Goal: Use online tool/utility: Utilize a website feature to perform a specific function

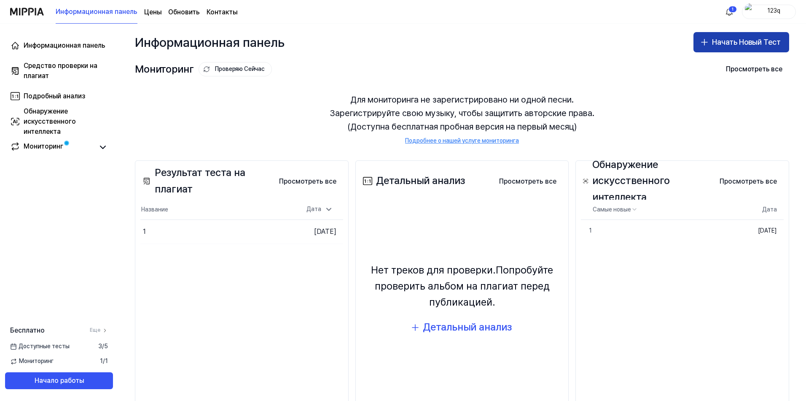
click at [753, 41] on ya-tr-span "Начать Новый Тест" at bounding box center [746, 42] width 69 height 12
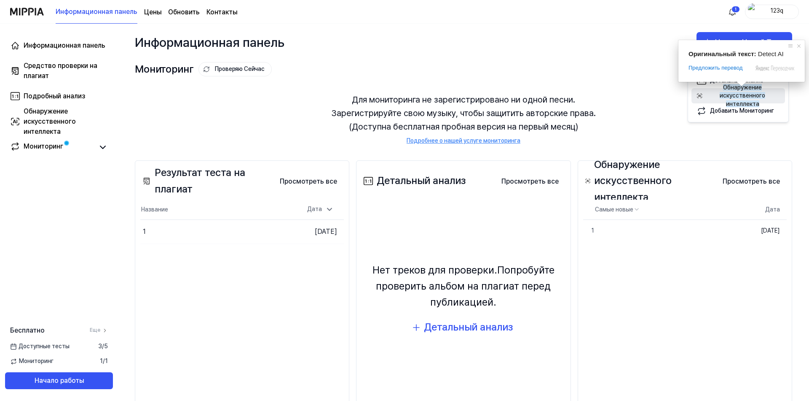
click at [745, 94] on ya-tr-span "Обнаружение искусственного интеллекта" at bounding box center [743, 95] width 46 height 23
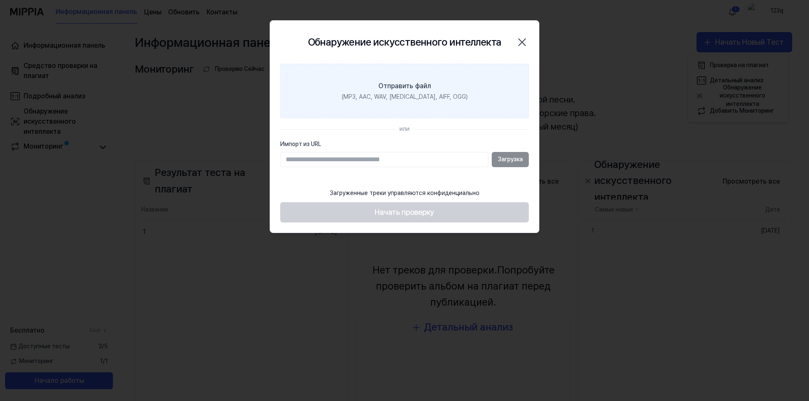
click at [414, 86] on ya-tr-span "Отправить файл" at bounding box center [405, 86] width 53 height 8
click at [0, 0] on input "Отправить файл (MP3, AAC, WAV, [MEDICAL_DATA], AIFF, OGG)" at bounding box center [0, 0] width 0 height 0
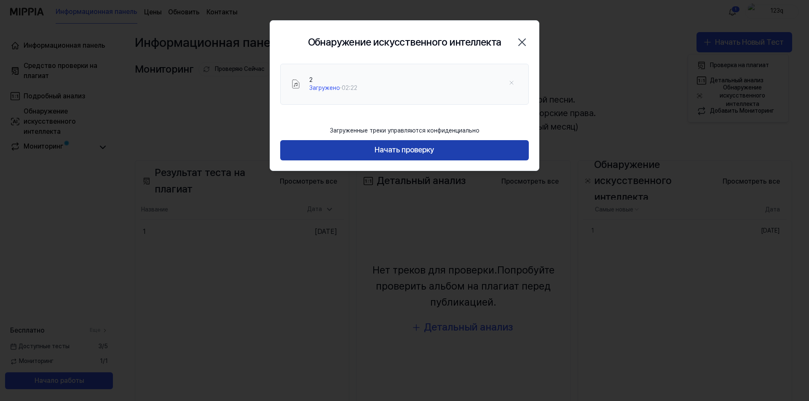
click at [468, 153] on button "Начать проверку" at bounding box center [404, 150] width 249 height 20
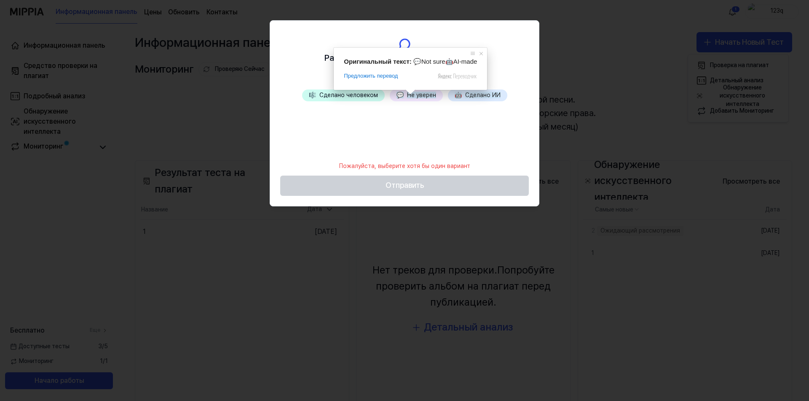
click at [411, 97] on ya-tr-span "Не уверен" at bounding box center [421, 94] width 29 height 7
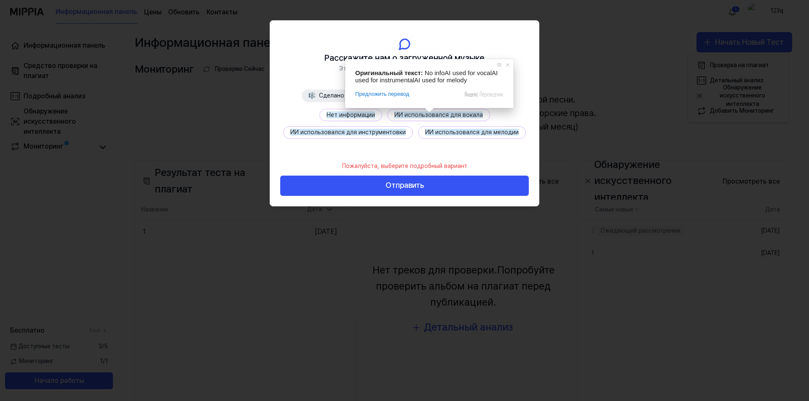
click at [348, 116] on ya-tr-span "Нет информации" at bounding box center [351, 114] width 48 height 7
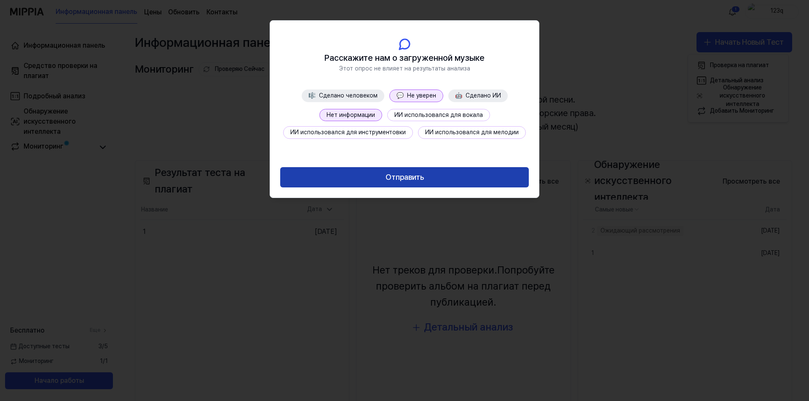
click at [424, 173] on button "Отправить" at bounding box center [404, 177] width 249 height 20
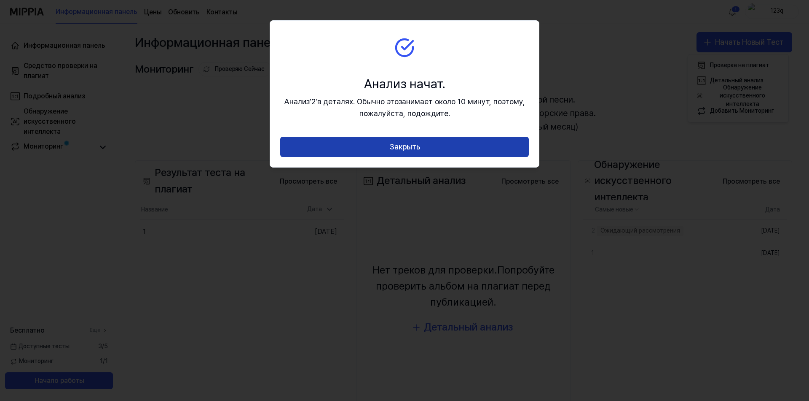
click at [427, 144] on button "Закрыть" at bounding box center [404, 147] width 249 height 20
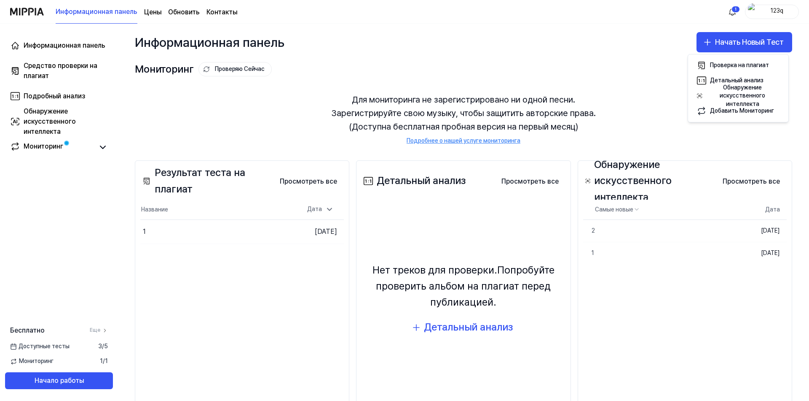
scroll to position [27, 0]
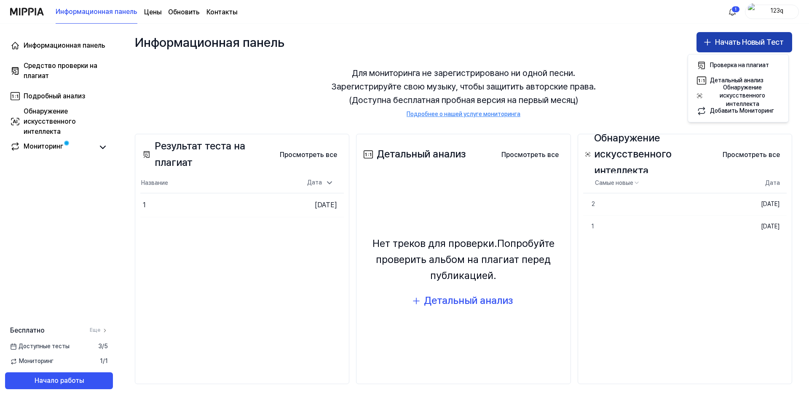
click at [718, 45] on ya-tr-span "Начать Новый Тест" at bounding box center [749, 42] width 69 height 12
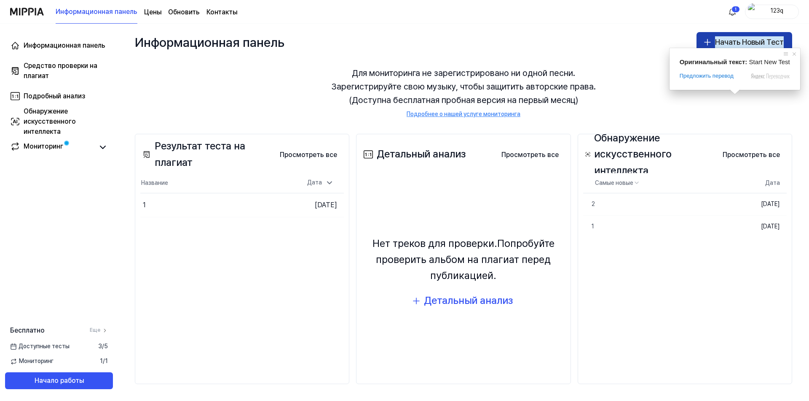
click at [734, 46] on ya-tr-span "Начать Новый Тест" at bounding box center [749, 42] width 69 height 12
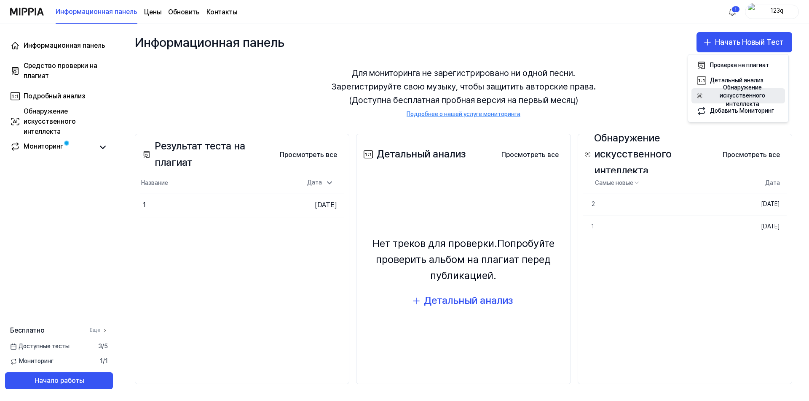
click at [731, 99] on div "Обнаружение искусственного интеллекта" at bounding box center [743, 95] width 73 height 25
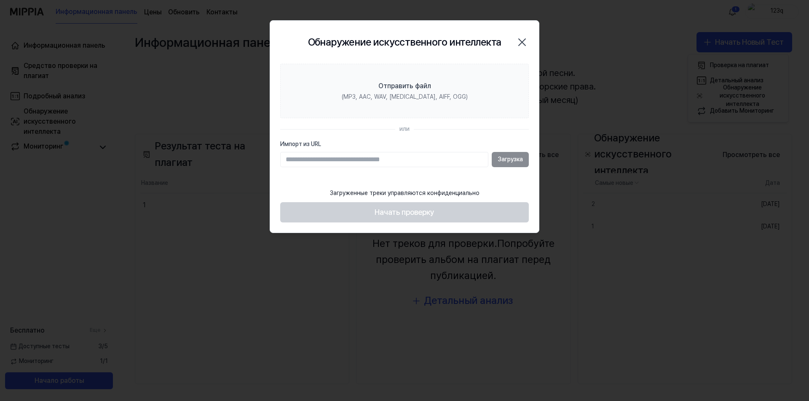
click at [438, 53] on div "Обнаружение искусственного интеллекта Закрыть" at bounding box center [404, 42] width 249 height 23
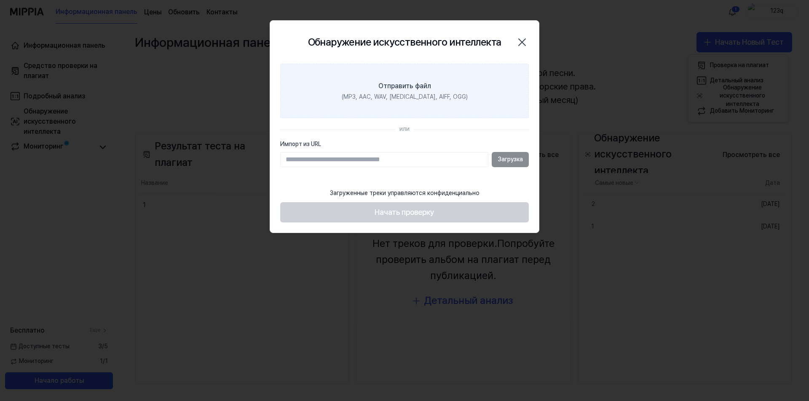
click at [411, 82] on ya-tr-span "Отправить файл" at bounding box center [405, 86] width 53 height 8
click at [0, 0] on input "Отправить файл (MP3, AAC, WAV, [MEDICAL_DATA], AIFF, OGG)" at bounding box center [0, 0] width 0 height 0
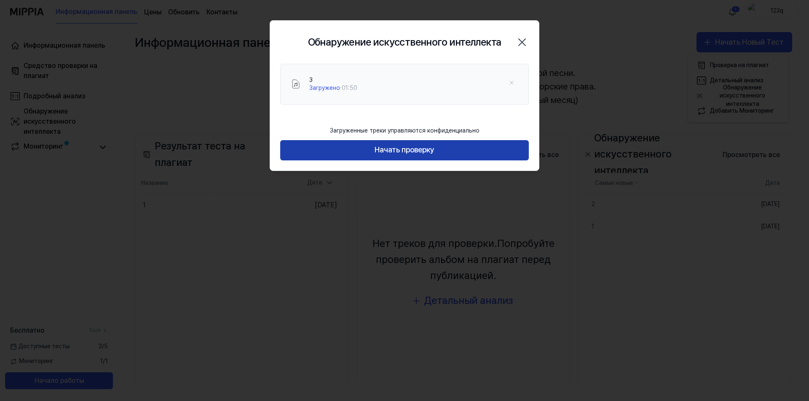
click at [459, 150] on button "Начать проверку" at bounding box center [404, 150] width 249 height 20
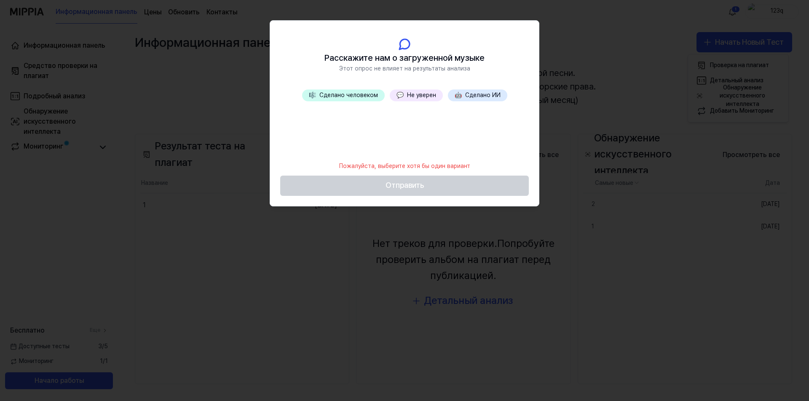
click at [418, 94] on ya-tr-span "Не уверен" at bounding box center [421, 94] width 29 height 7
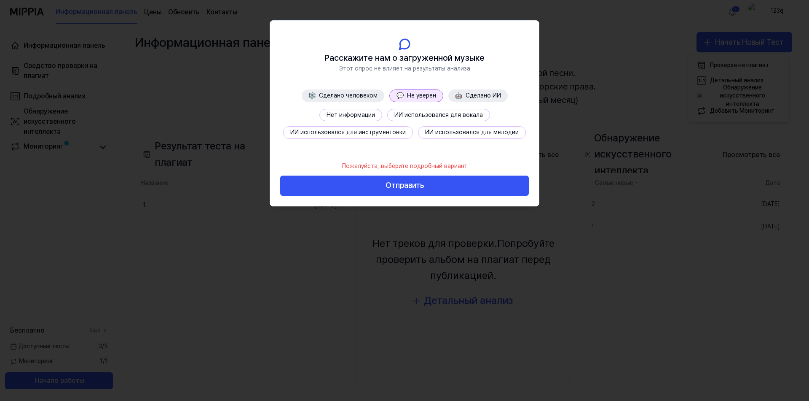
click at [350, 110] on button "Нет информации" at bounding box center [351, 115] width 63 height 13
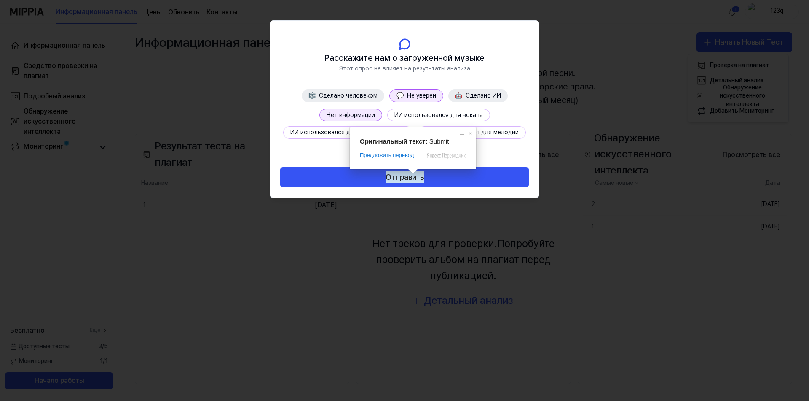
click at [464, 180] on button "Отправить" at bounding box center [404, 177] width 249 height 20
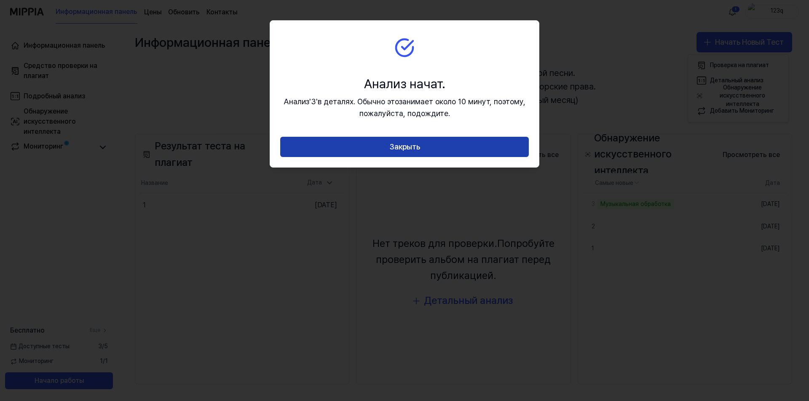
click at [456, 147] on button "Закрыть" at bounding box center [404, 147] width 249 height 20
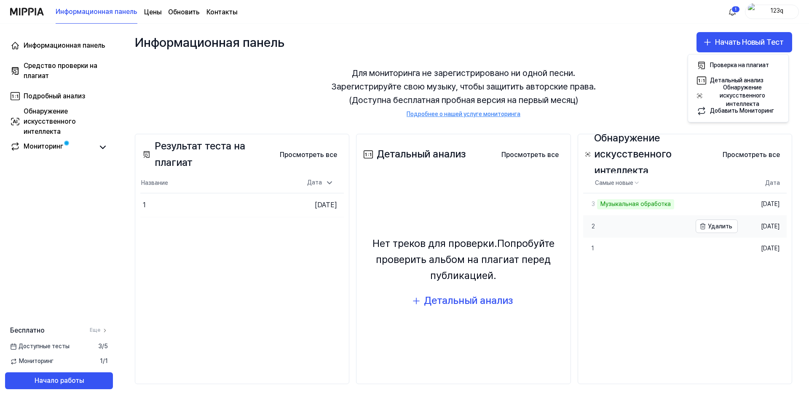
click at [630, 229] on link "2" at bounding box center [637, 226] width 108 height 22
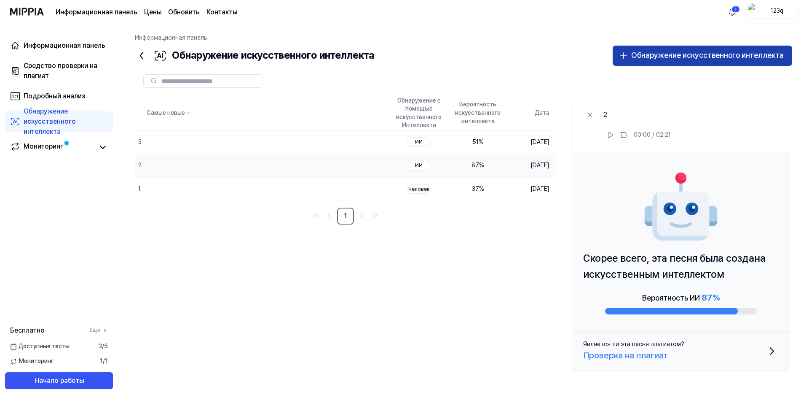
click at [659, 47] on button "Обнаружение искусственного интеллекта" at bounding box center [703, 56] width 180 height 20
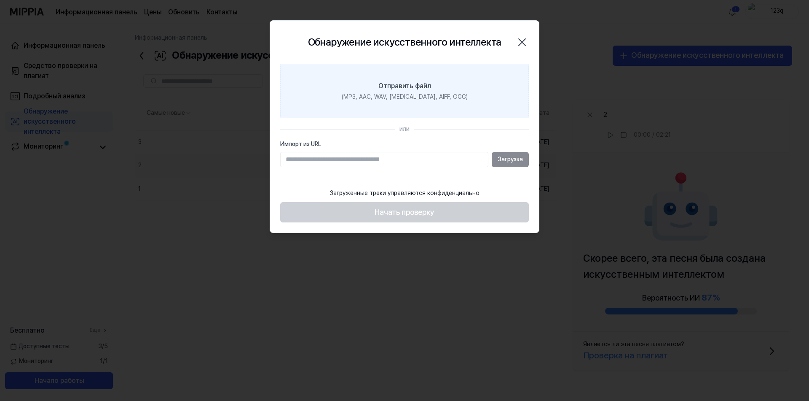
click at [291, 72] on label "Отправить файл (MP3, AAC, WAV, [MEDICAL_DATA], AIFF, OGG)" at bounding box center [404, 91] width 249 height 55
click at [0, 0] on input "Отправить файл (MP3, AAC, WAV, [MEDICAL_DATA], AIFF, OGG)" at bounding box center [0, 0] width 0 height 0
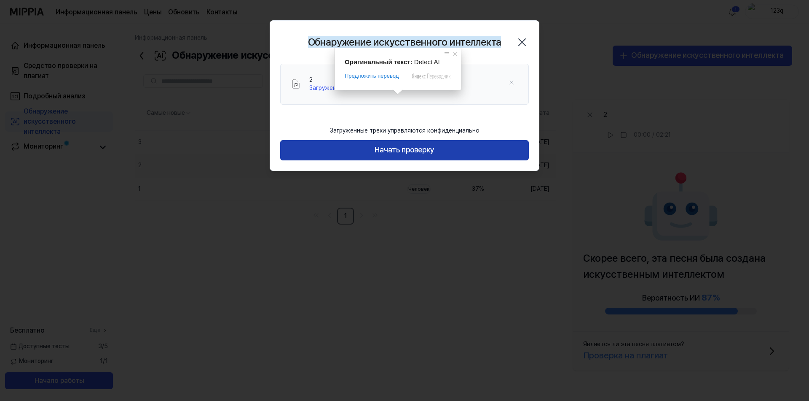
click at [385, 153] on ya-tr-span "Начать проверку" at bounding box center [405, 150] width 60 height 12
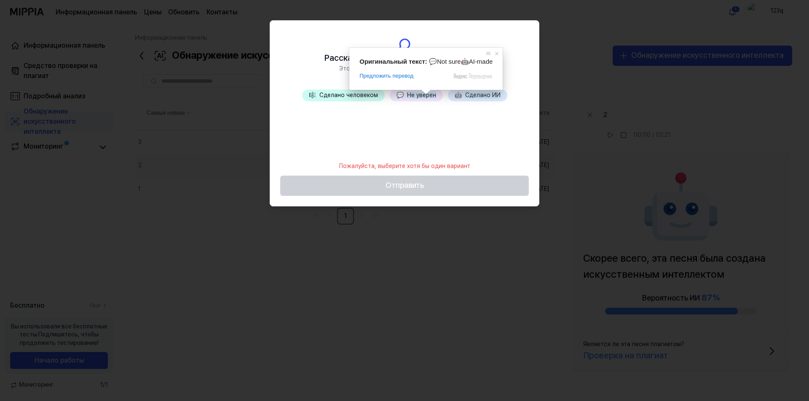
click at [422, 96] on ya-tr-span "Не уверен" at bounding box center [421, 94] width 29 height 7
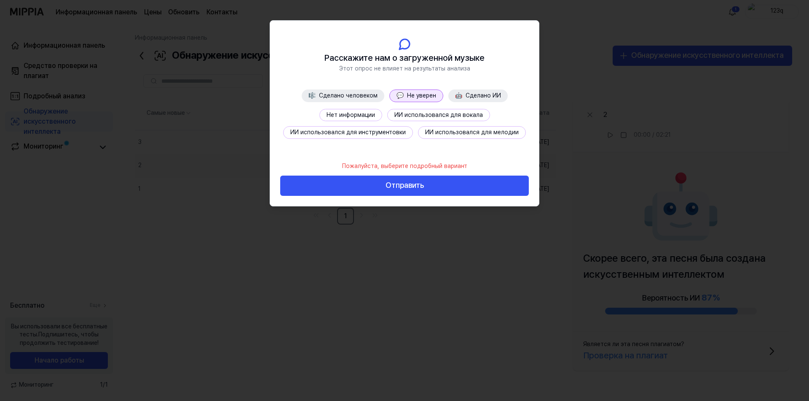
click at [371, 115] on ya-tr-span "Нет информации" at bounding box center [351, 114] width 48 height 7
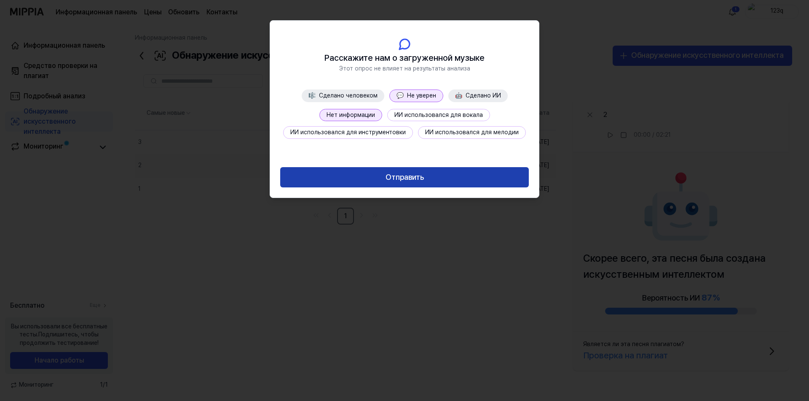
click at [421, 172] on ya-tr-span "Отправить" at bounding box center [405, 177] width 38 height 12
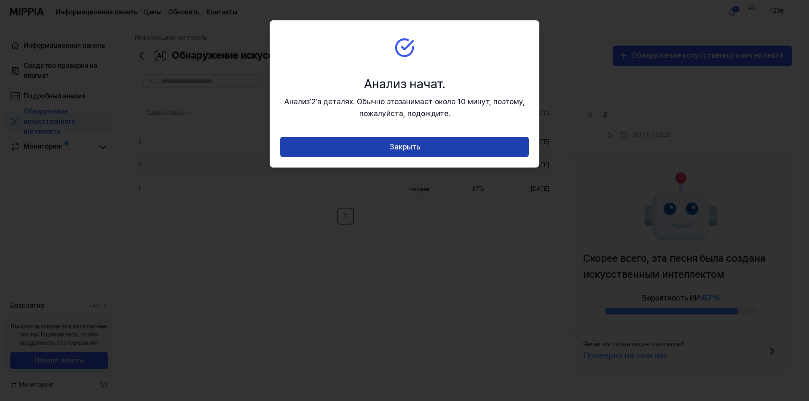
click at [446, 150] on button "Закрыть" at bounding box center [404, 147] width 249 height 20
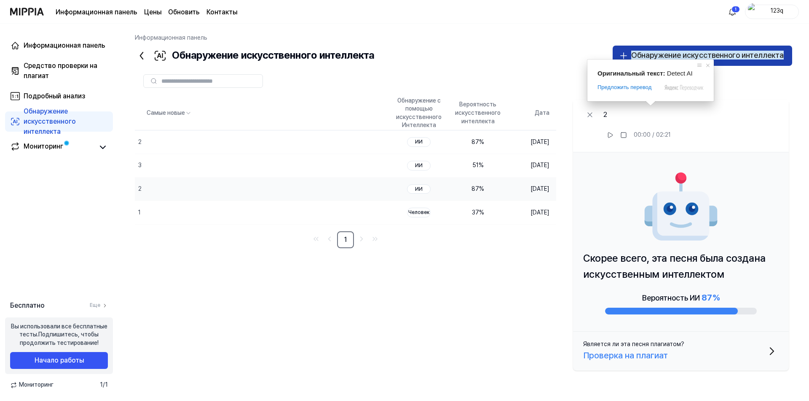
click at [654, 57] on ya-tr-span "Обнаружение искусственного интеллекта" at bounding box center [708, 55] width 153 height 9
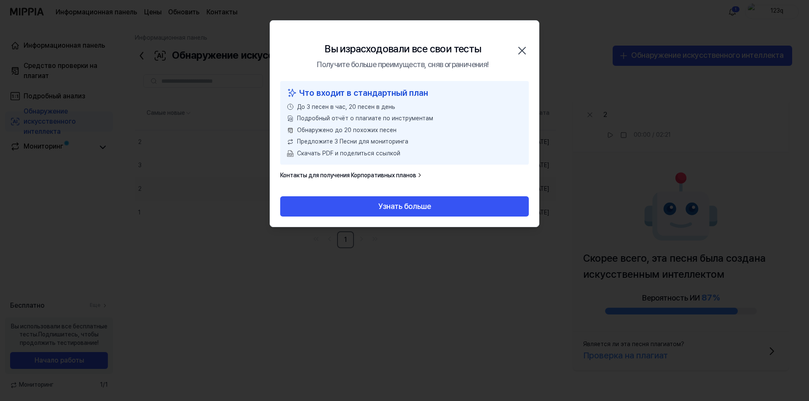
click at [522, 46] on icon "button" at bounding box center [522, 50] width 13 height 13
